Goal: Communication & Community: Answer question/provide support

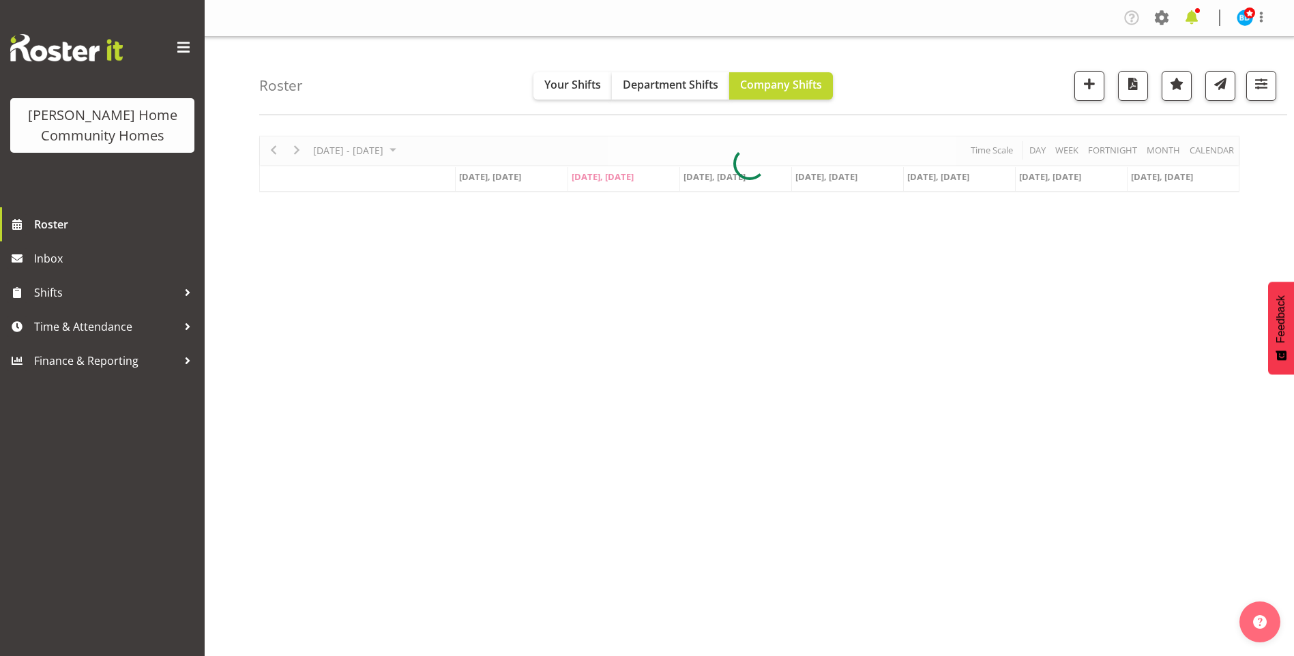
click at [1194, 16] on span at bounding box center [1192, 18] width 22 height 22
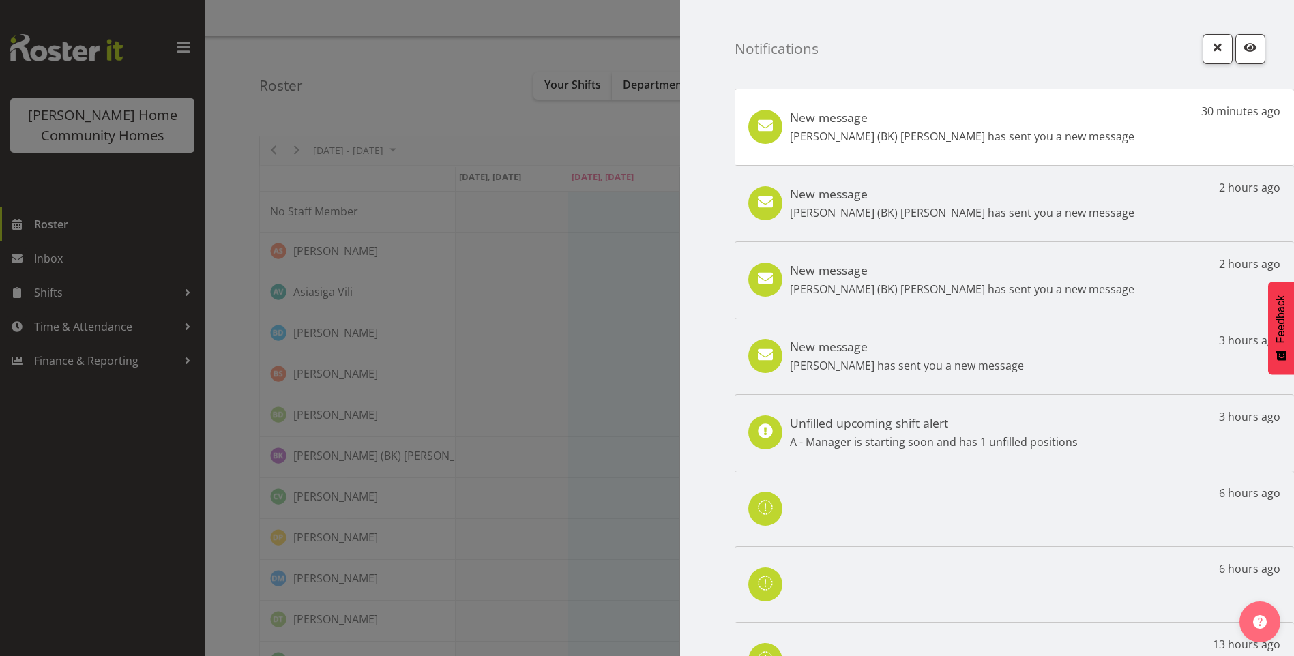
click at [1062, 129] on div "New message [PERSON_NAME] (BK) [PERSON_NAME] has sent you a new message 30 minu…" at bounding box center [1014, 127] width 559 height 76
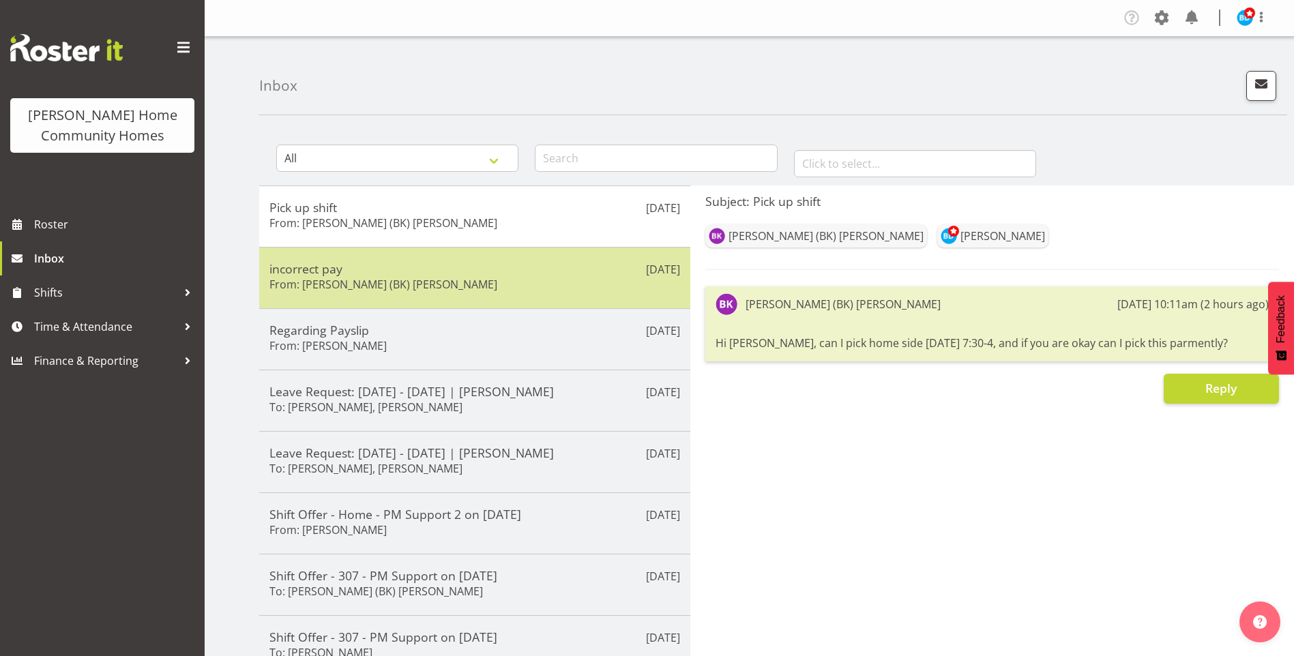
click at [405, 285] on h6 "From: Brijesh (BK) Kachhadiya" at bounding box center [384, 285] width 228 height 14
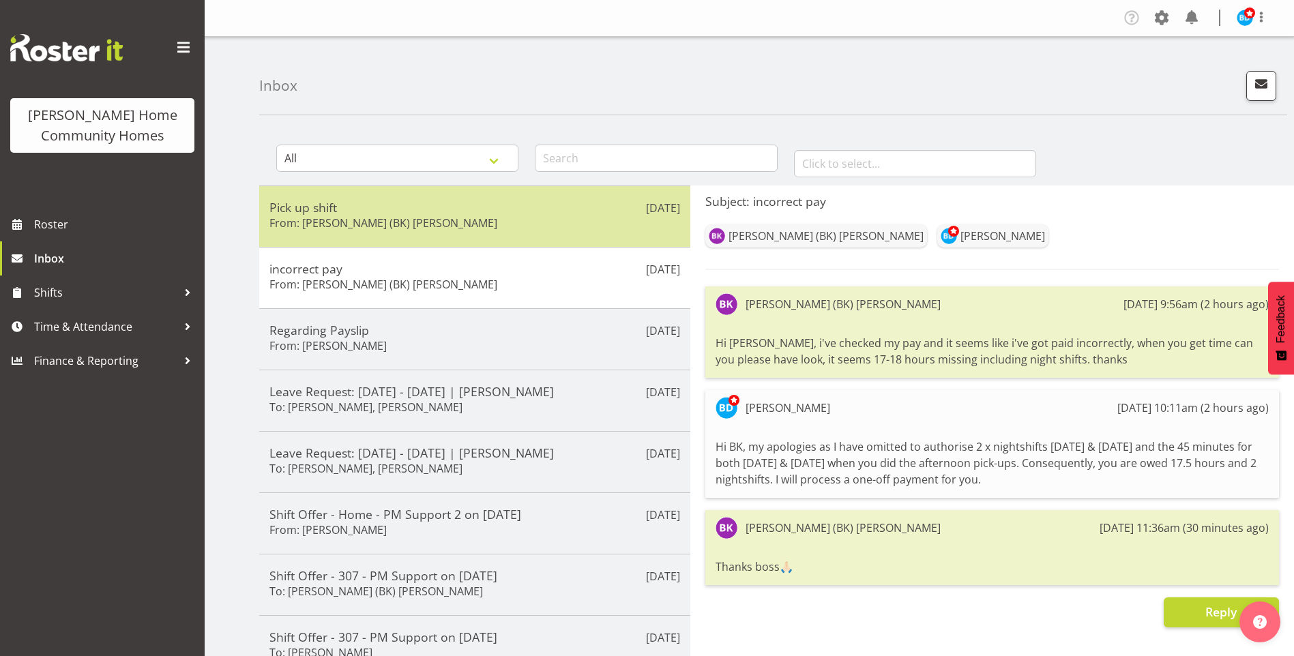
click at [421, 205] on h5 "Pick up shift" at bounding box center [475, 207] width 411 height 15
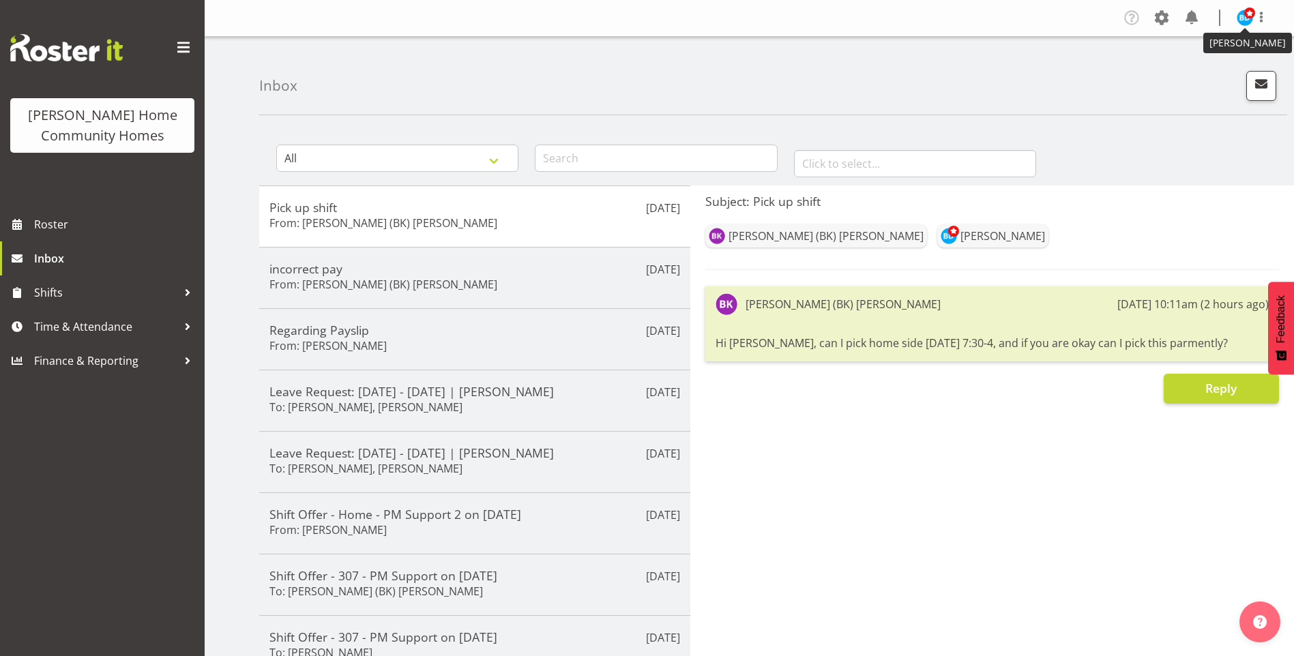
click at [1245, 14] on span at bounding box center [1249, 13] width 11 height 11
click at [1174, 75] on link "Log Out" at bounding box center [1204, 71] width 131 height 25
